Goal: Task Accomplishment & Management: Use online tool/utility

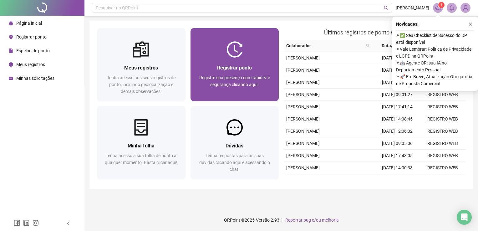
click at [267, 56] on div at bounding box center [234, 49] width 88 height 16
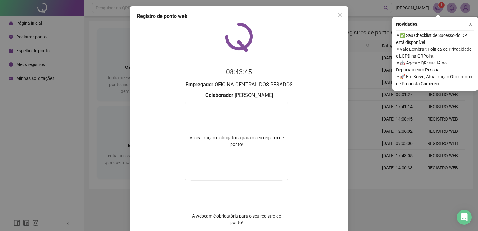
click at [354, 202] on div "Registro de ponto web 08:43:45 Empregador : OFICINA CENTRAL DOS PESADOS Colabor…" at bounding box center [239, 115] width 478 height 231
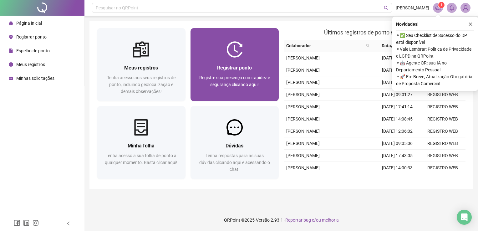
click at [254, 63] on div "Registrar ponto Registre sua presença com rapidez e segurança clicando aqui!" at bounding box center [234, 79] width 88 height 43
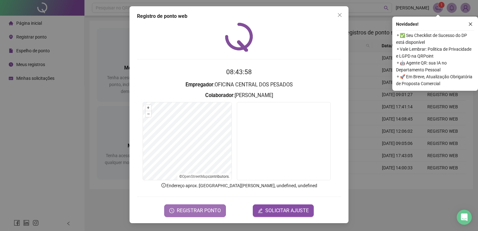
click at [202, 204] on button "REGISTRAR PONTO" at bounding box center [195, 210] width 62 height 13
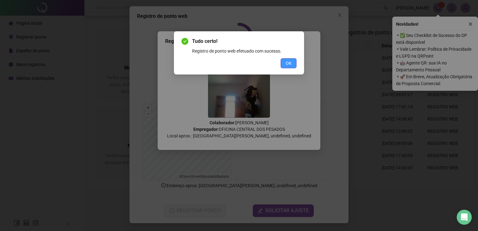
click at [294, 65] on button "OK" at bounding box center [288, 63] width 16 height 10
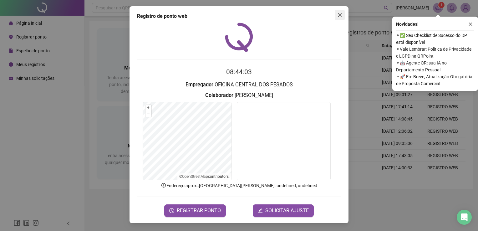
click at [343, 15] on span "Close" at bounding box center [339, 15] width 10 height 5
